Goal: Task Accomplishment & Management: Manage account settings

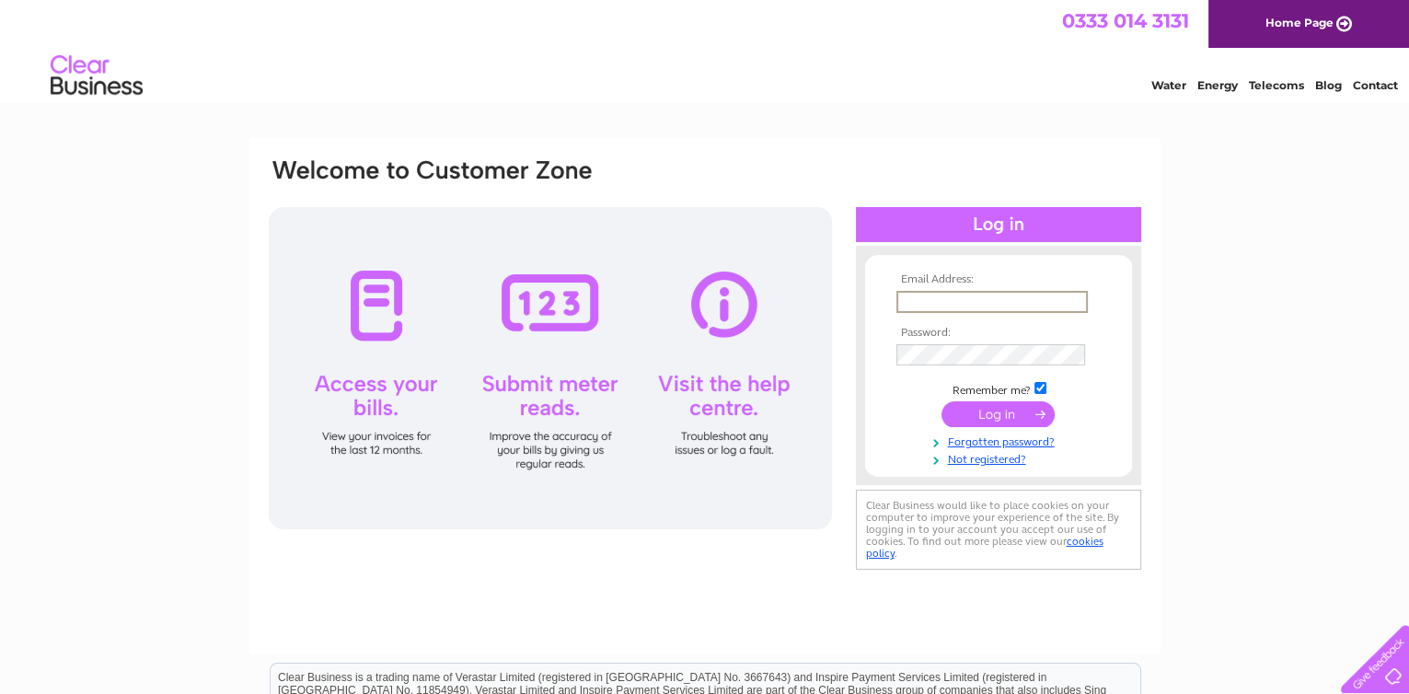
click at [923, 299] on input "text" at bounding box center [991, 302] width 191 height 22
type input "[EMAIL_ADDRESS][DOMAIN_NAME]"
click at [1018, 440] on link "Forgotten password?" at bounding box center [1000, 438] width 209 height 17
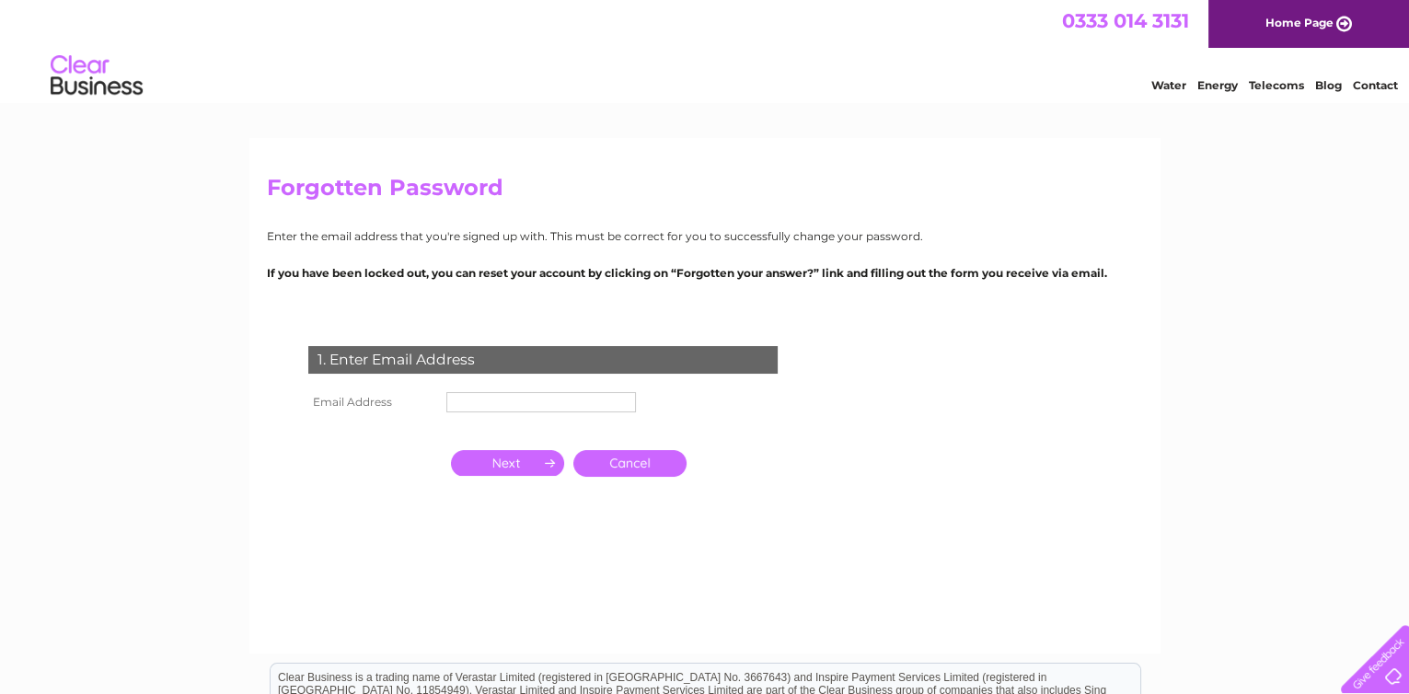
click at [478, 405] on input "text" at bounding box center [541, 402] width 190 height 20
type input "[EMAIL_ADDRESS][DOMAIN_NAME]"
click at [901, 108] on html "0333 014 3131 Home Page Water Energy Telecoms Blog Contact" at bounding box center [704, 54] width 1409 height 108
